Goal: Information Seeking & Learning: Check status

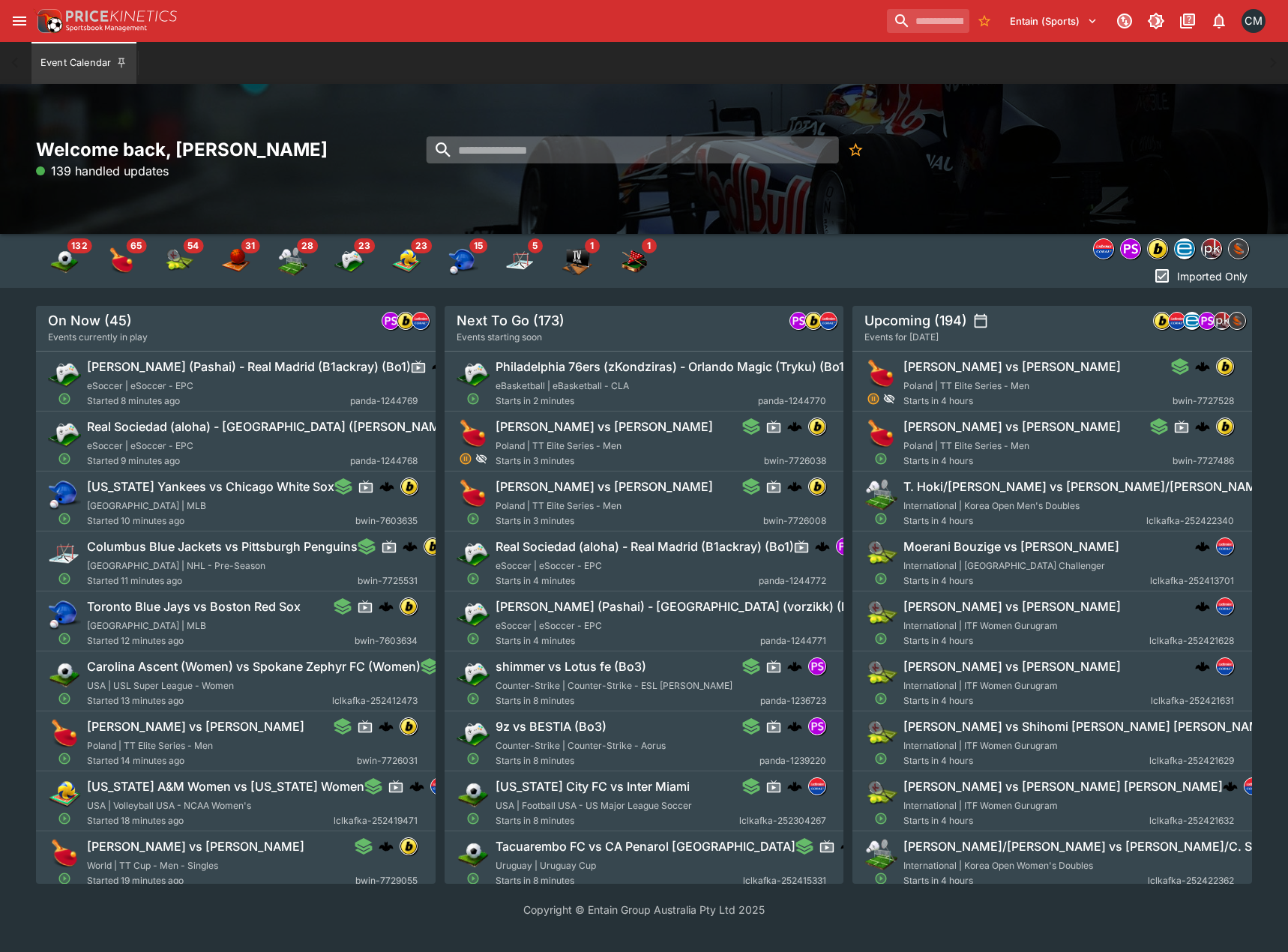
click at [626, 141] on input "search" at bounding box center [632, 150] width 413 height 27
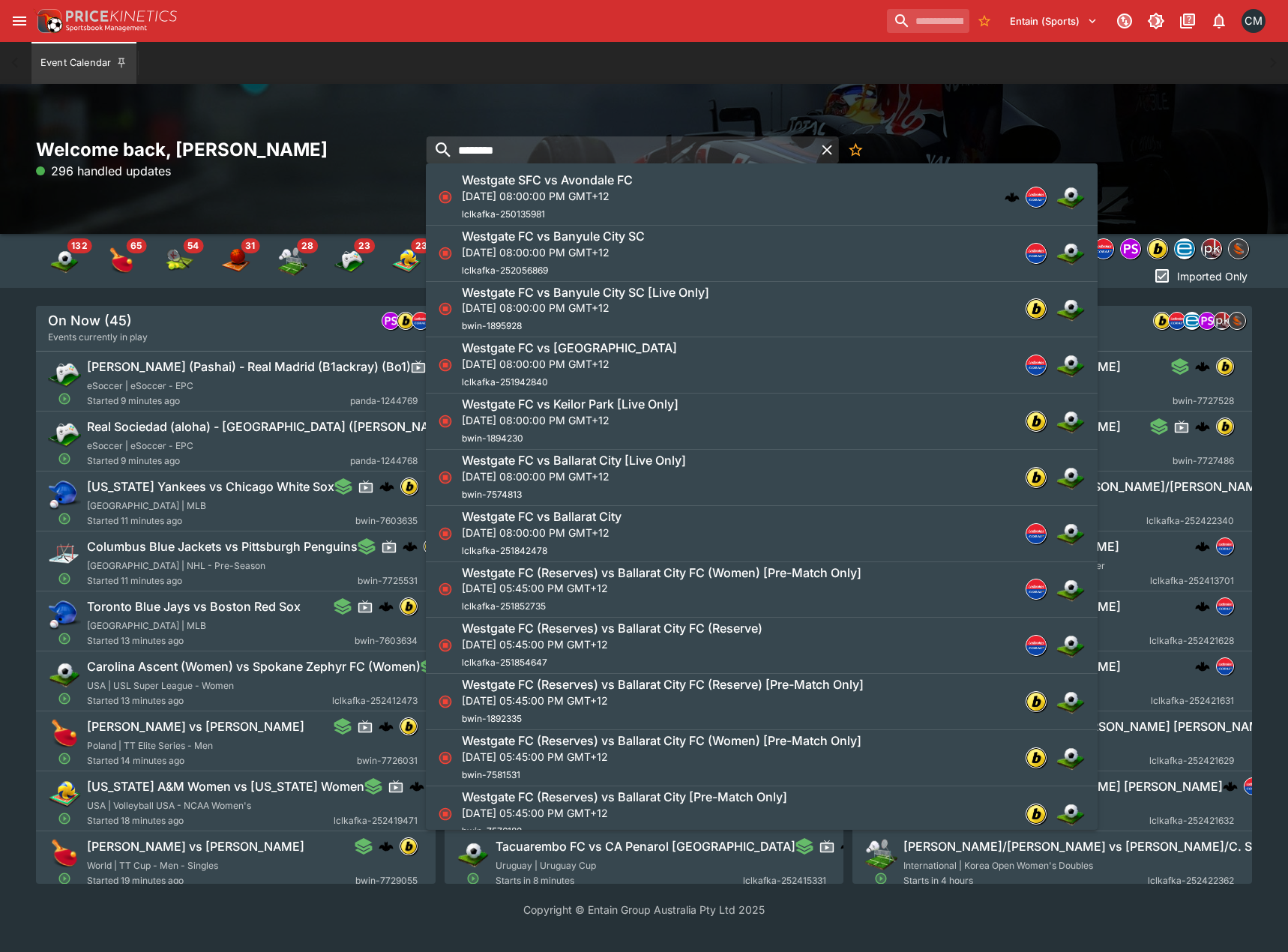
type input "********"
click at [645, 259] on p "[DATE] 08:00:00 PM GMT+12" at bounding box center [553, 252] width 183 height 16
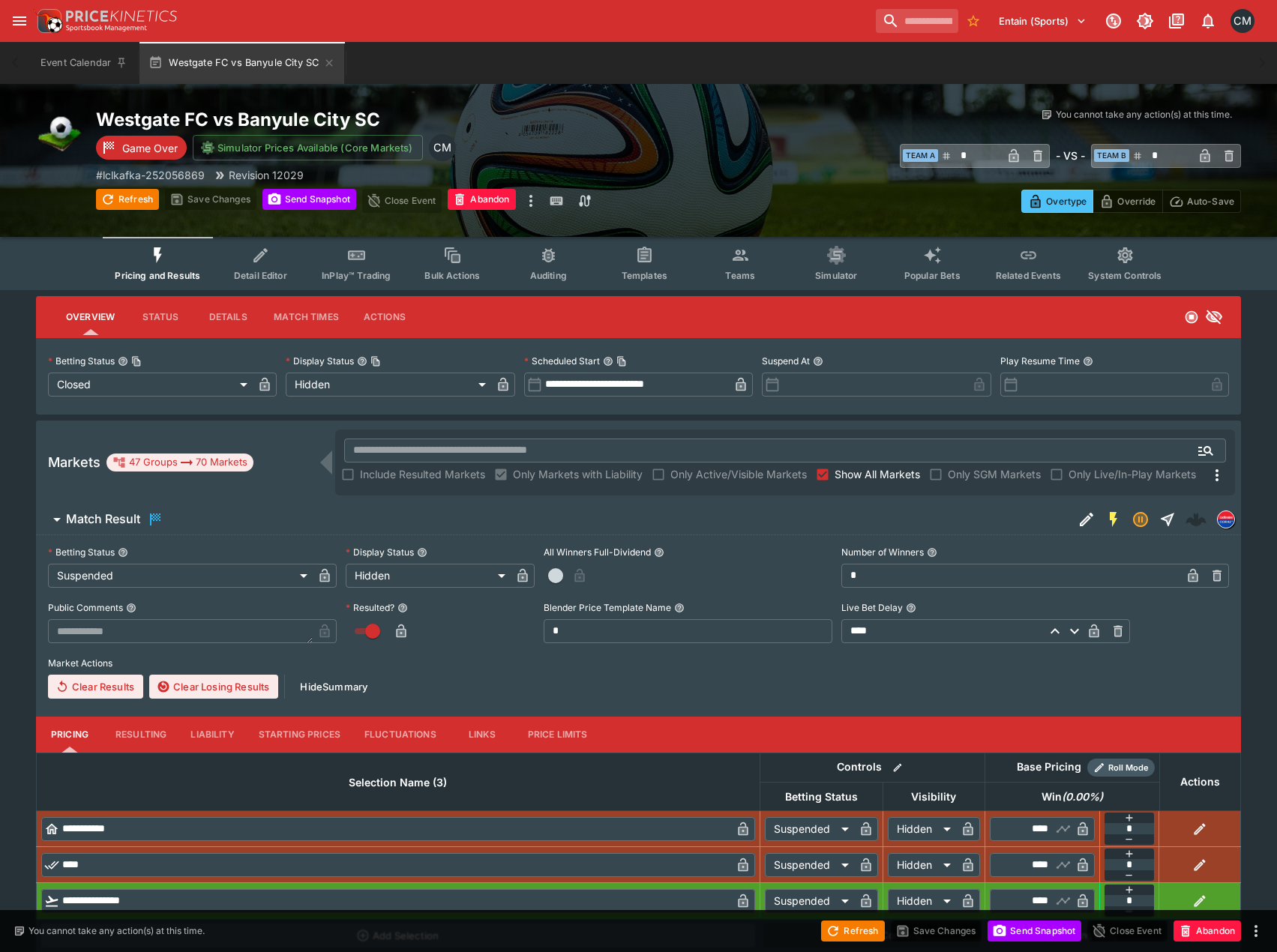
click at [271, 257] on icon "Event type filters" at bounding box center [261, 255] width 20 height 20
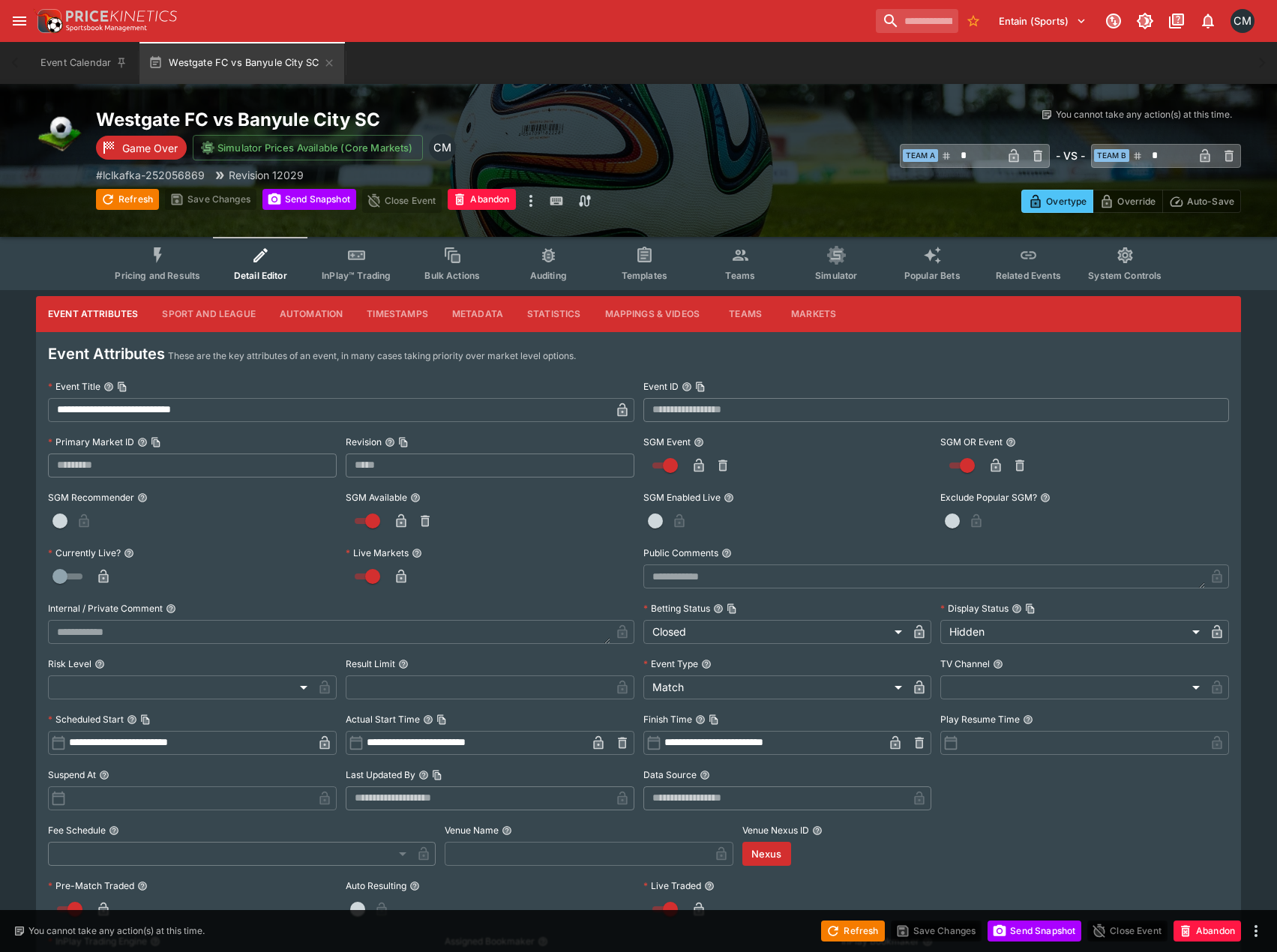
click at [168, 264] on icon "Event type filters" at bounding box center [159, 255] width 20 height 20
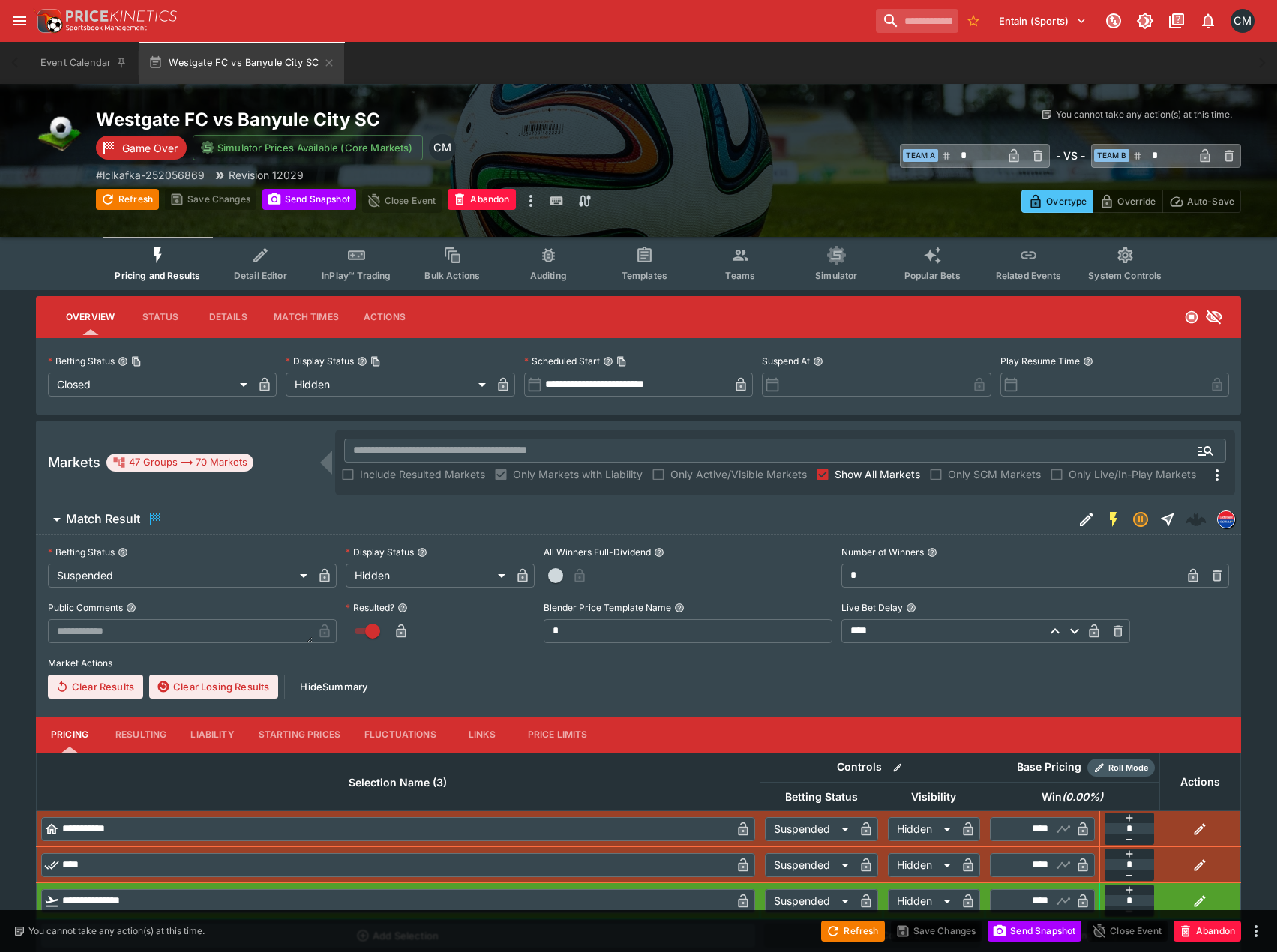
click at [295, 479] on div "Markets 47 Groups 70 Markets ​ Include Resulted Markets Only Markets with Liabi…" at bounding box center [639, 463] width 1206 height 84
click at [233, 508] on button "Match Result" at bounding box center [555, 520] width 1037 height 30
